Goal: Obtain resource: Download file/media

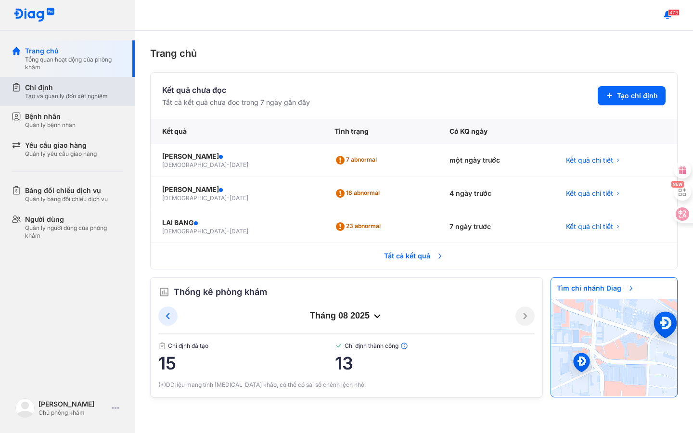
click at [76, 94] on div "Tạo và quản lý đơn xét nghiệm" at bounding box center [66, 96] width 83 height 8
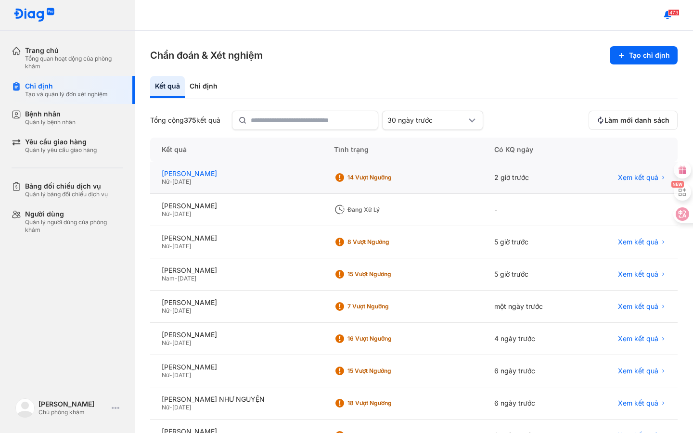
click at [213, 173] on div "[PERSON_NAME]" at bounding box center [236, 174] width 149 height 9
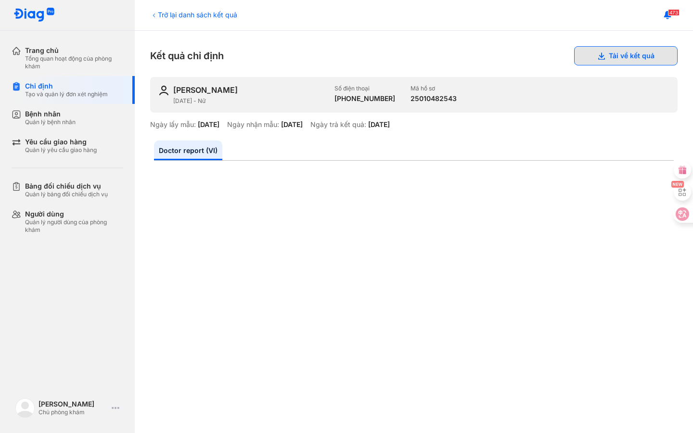
click at [601, 58] on icon at bounding box center [602, 56] width 8 height 8
